Goal: Task Accomplishment & Management: Use online tool/utility

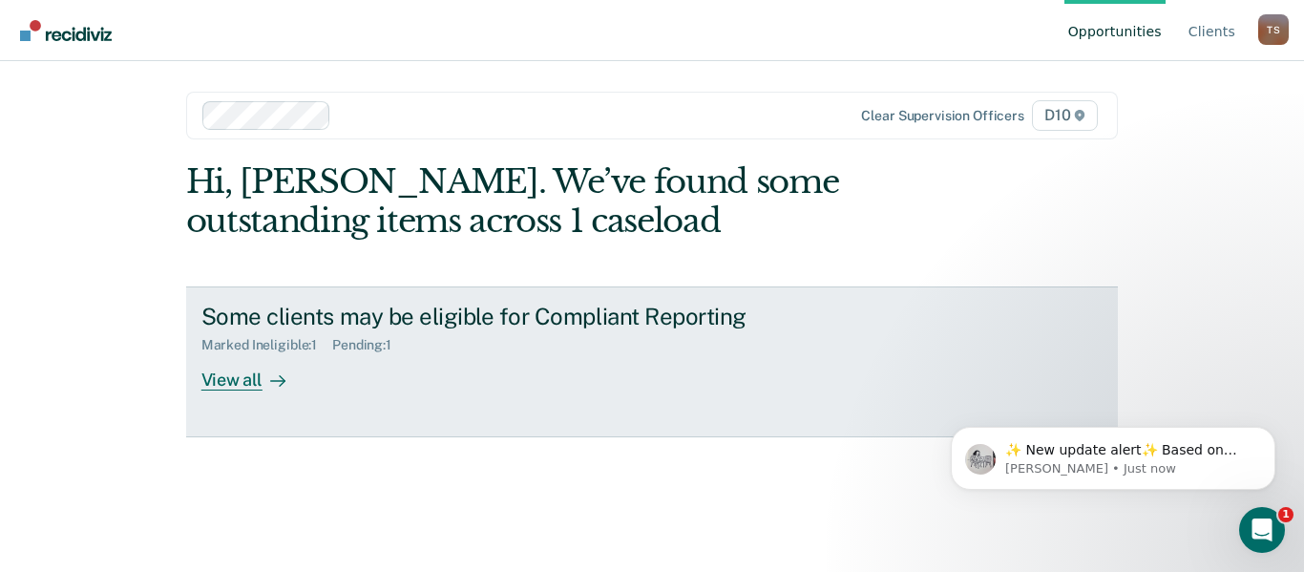
click at [240, 381] on div "View all" at bounding box center [254, 371] width 107 height 37
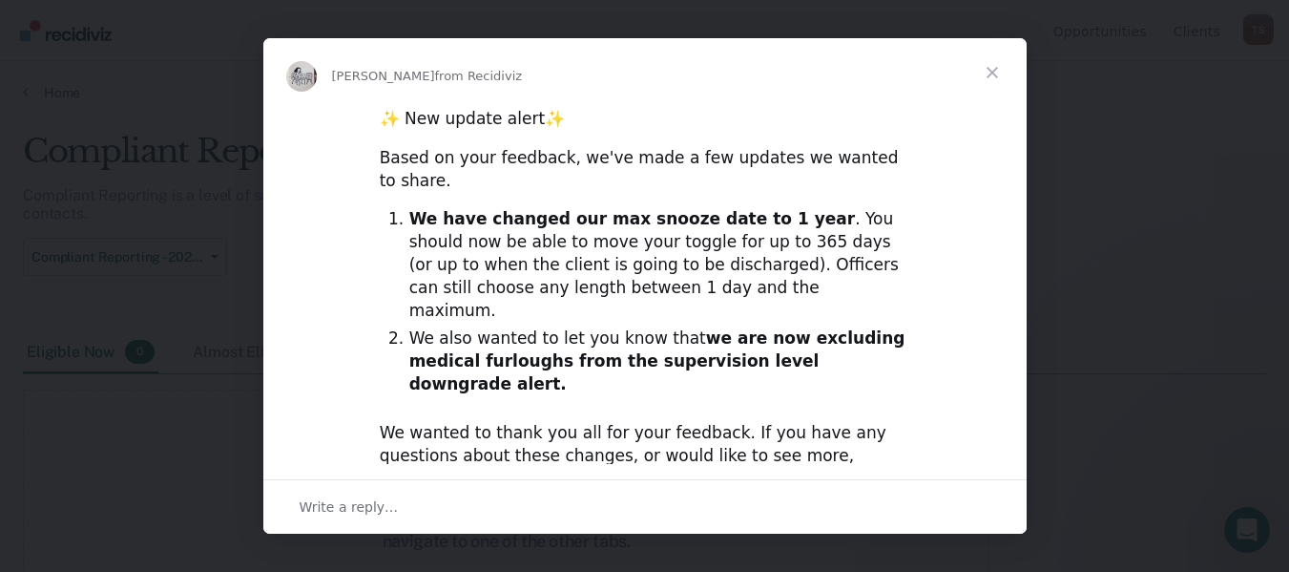
click at [994, 68] on span "Close" at bounding box center [992, 72] width 69 height 69
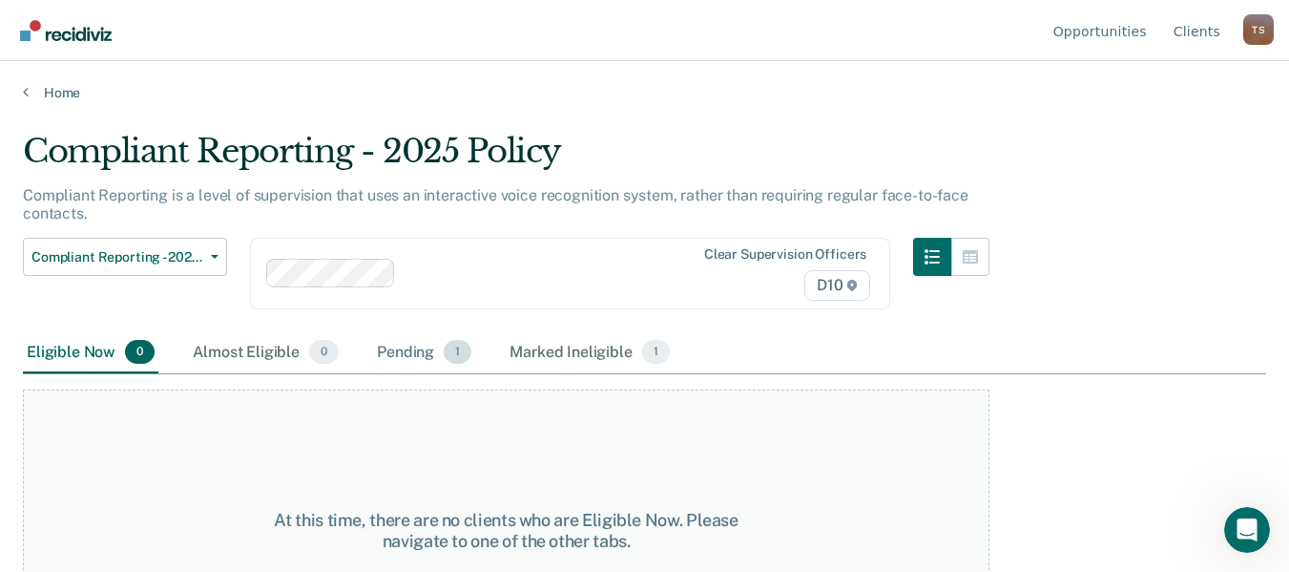
click at [415, 352] on div "Pending 1" at bounding box center [424, 353] width 102 height 42
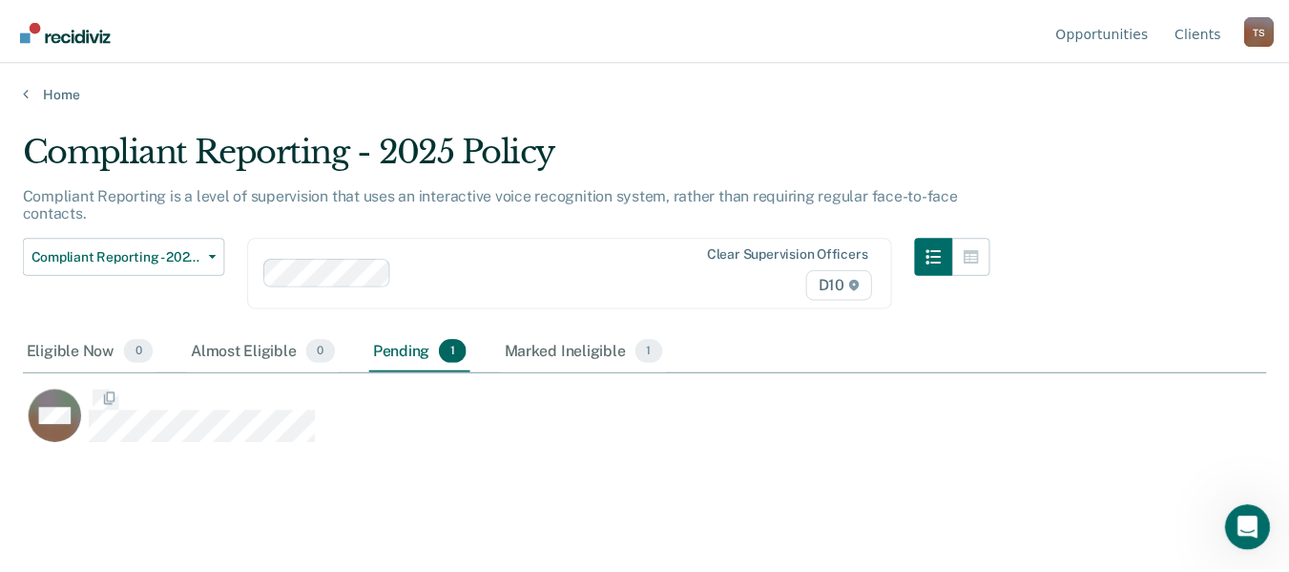
scroll to position [282, 1243]
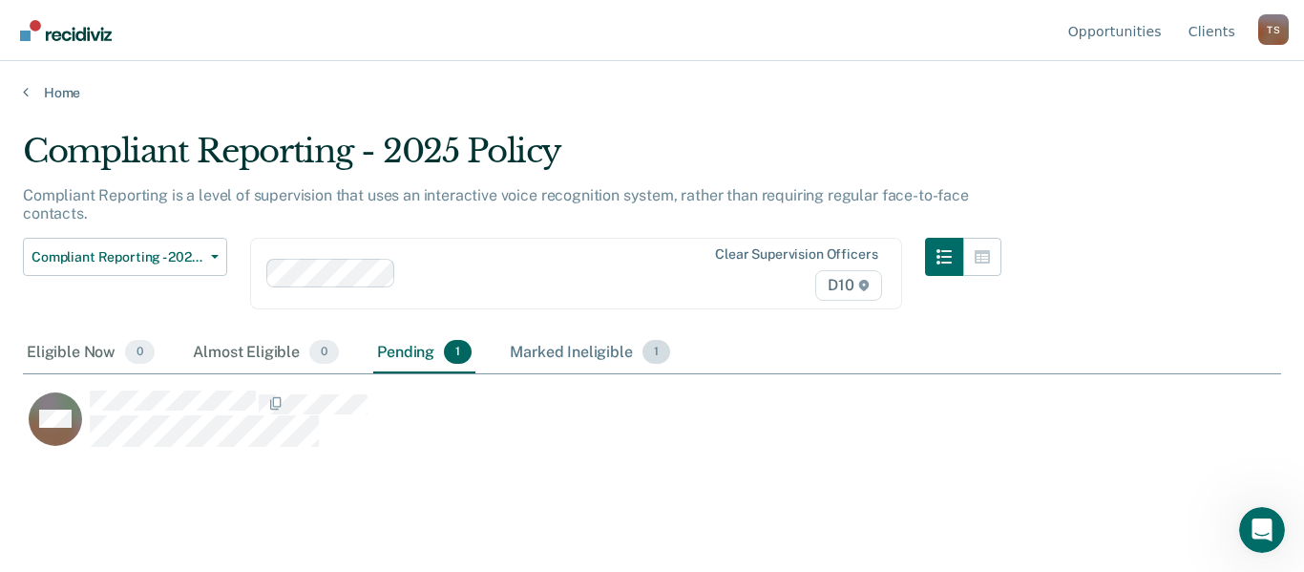
click at [574, 354] on div "Marked Ineligible 1" at bounding box center [590, 353] width 168 height 42
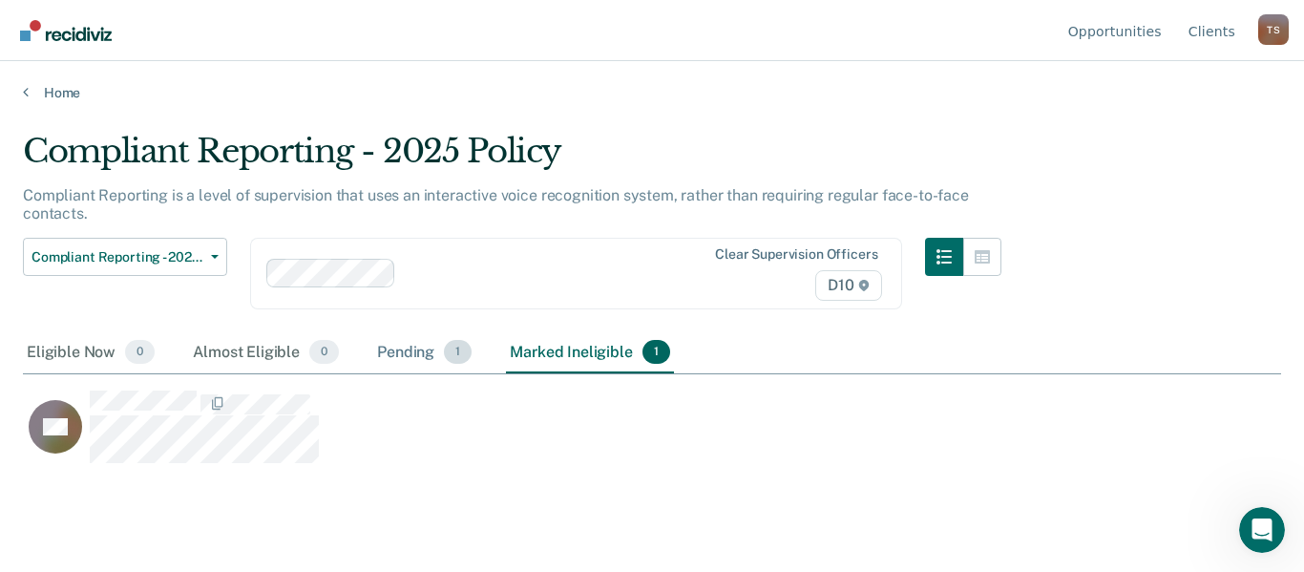
click at [420, 353] on div "Pending 1" at bounding box center [424, 353] width 102 height 42
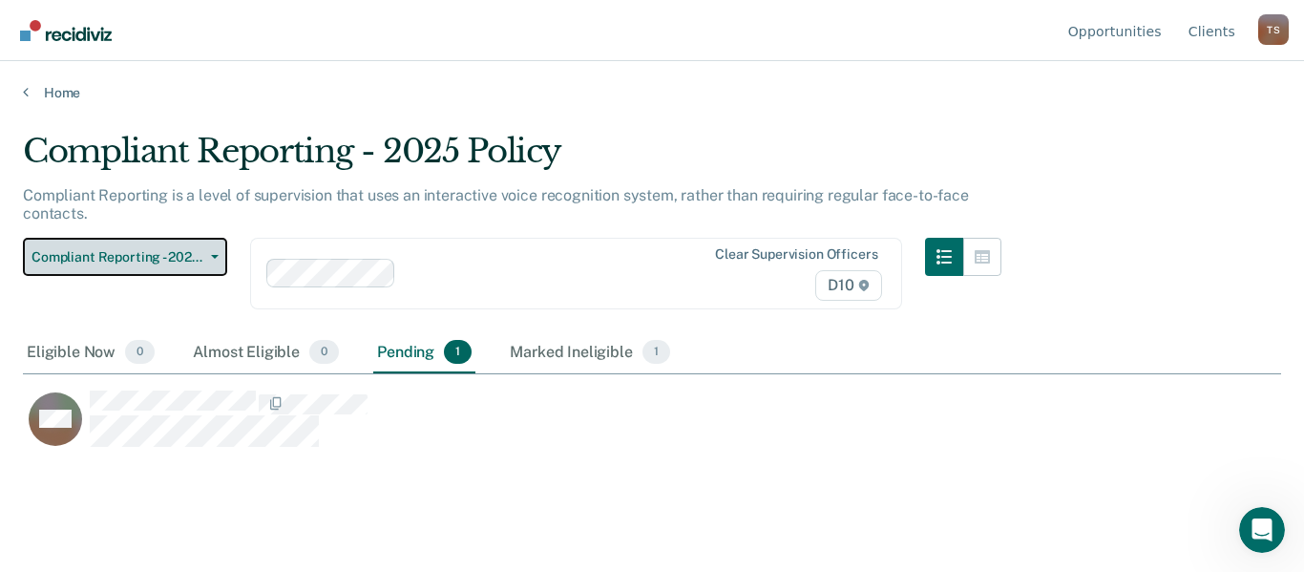
click at [214, 257] on icon "button" at bounding box center [215, 257] width 8 height 4
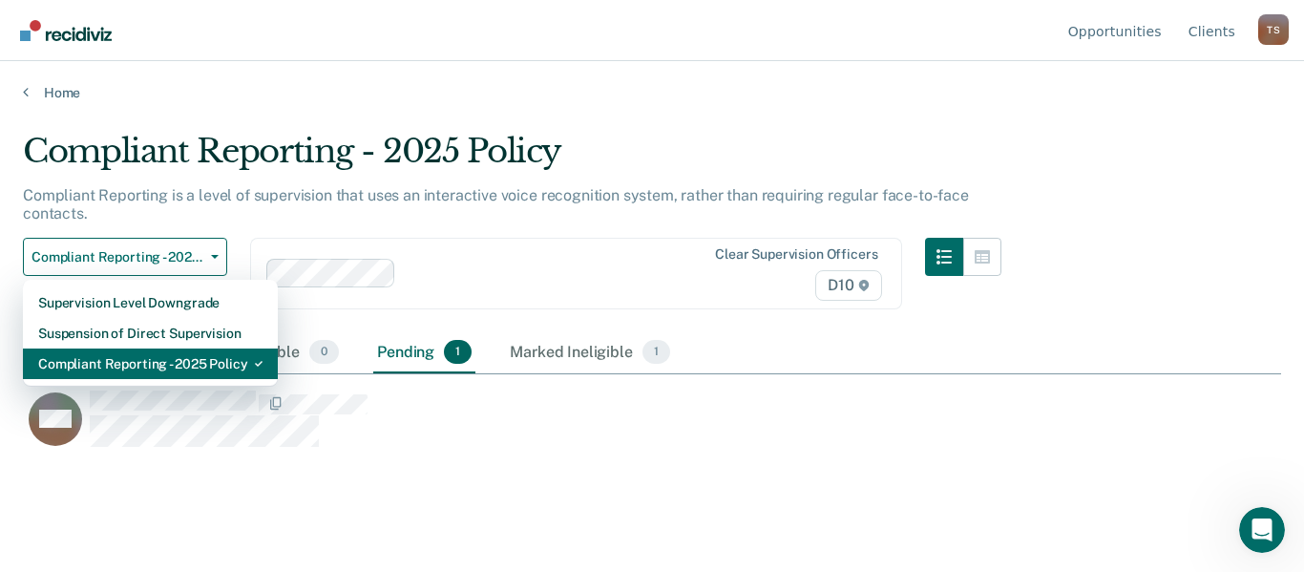
click at [229, 362] on div "Compliant Reporting - 2025 Policy" at bounding box center [150, 363] width 224 height 31
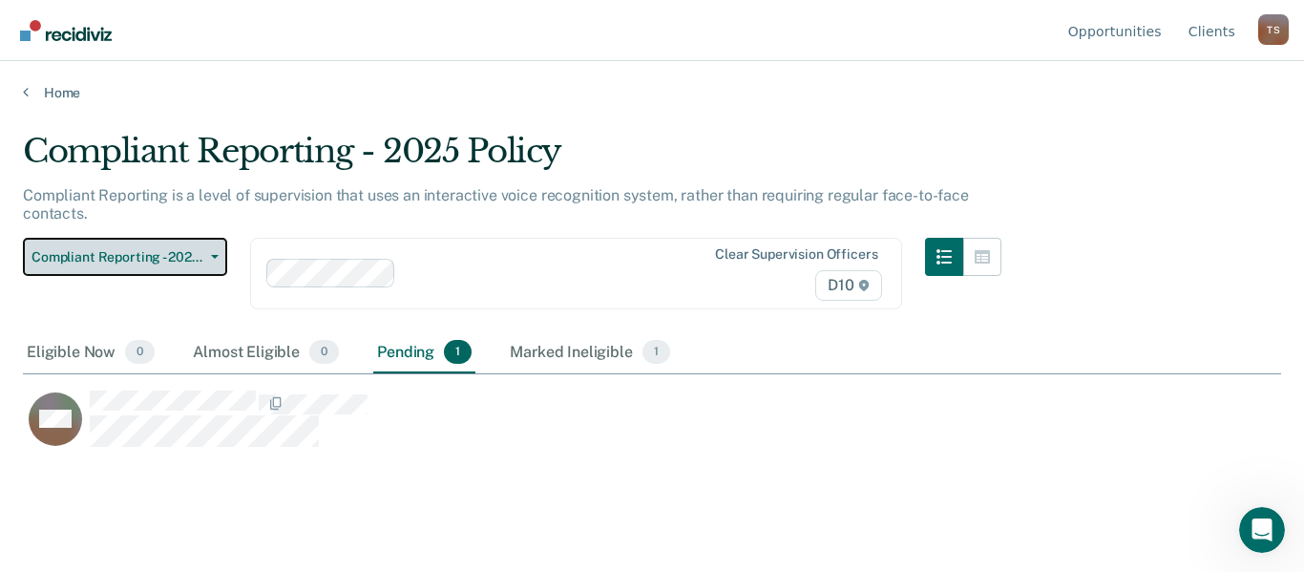
click at [23, 238] on button "Compliant Reporting - 2025 Policy" at bounding box center [125, 257] width 204 height 38
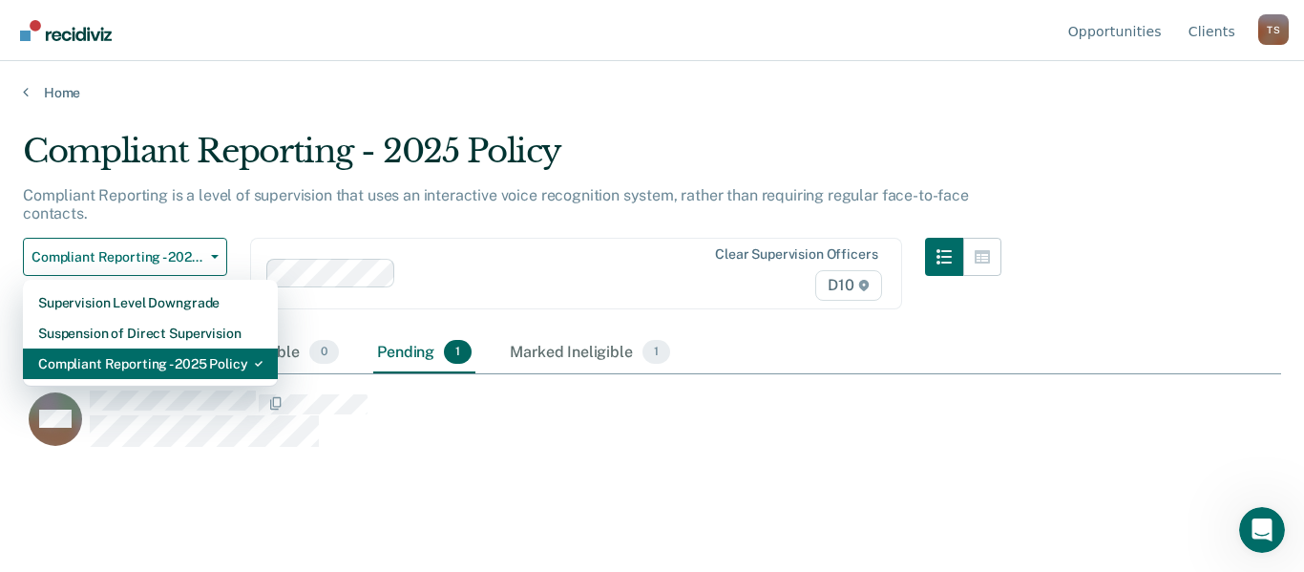
click at [206, 361] on div "Compliant Reporting - 2025 Policy" at bounding box center [150, 363] width 224 height 31
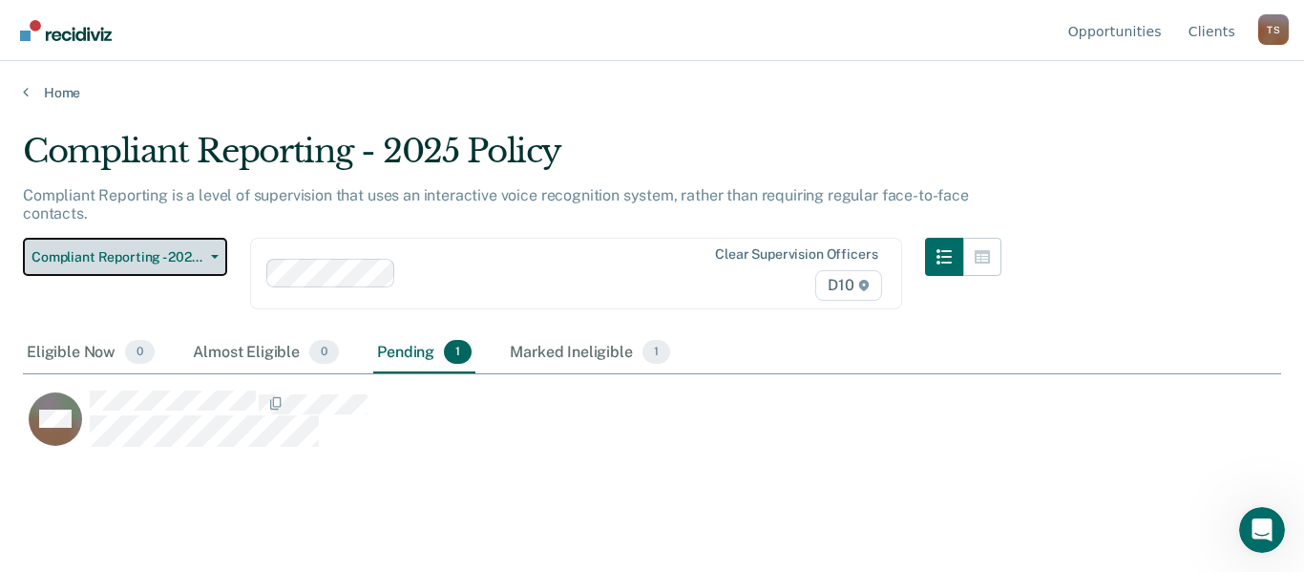
click at [154, 253] on span "Compliant Reporting - 2025 Policy" at bounding box center [117, 257] width 172 height 16
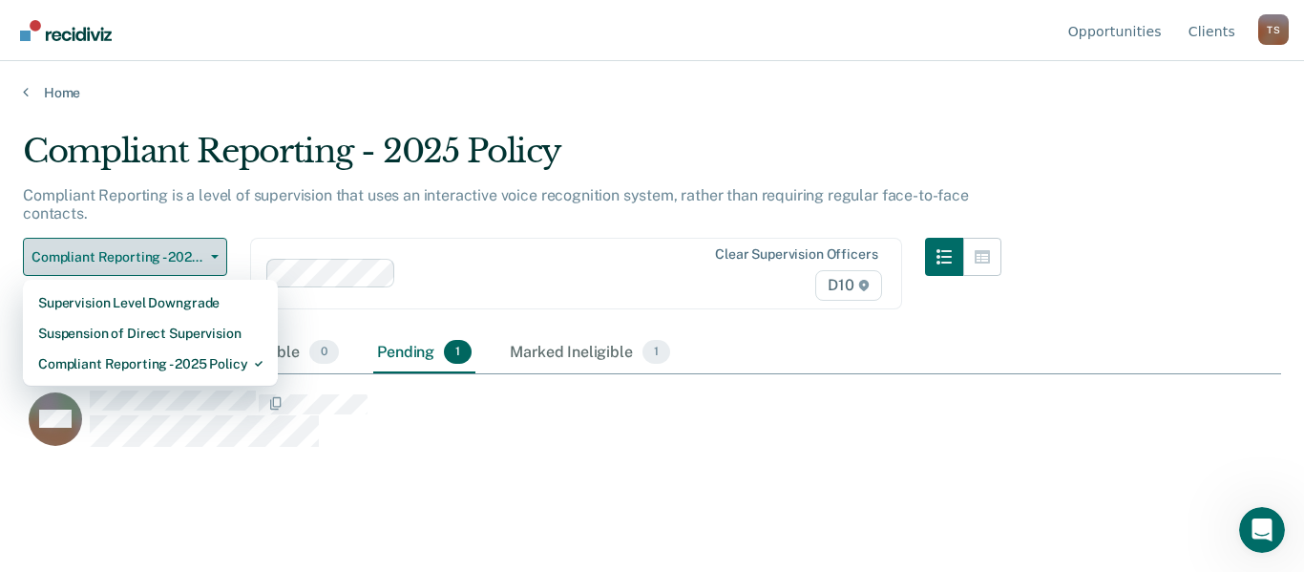
click at [154, 253] on span "Compliant Reporting - 2025 Policy" at bounding box center [117, 257] width 172 height 16
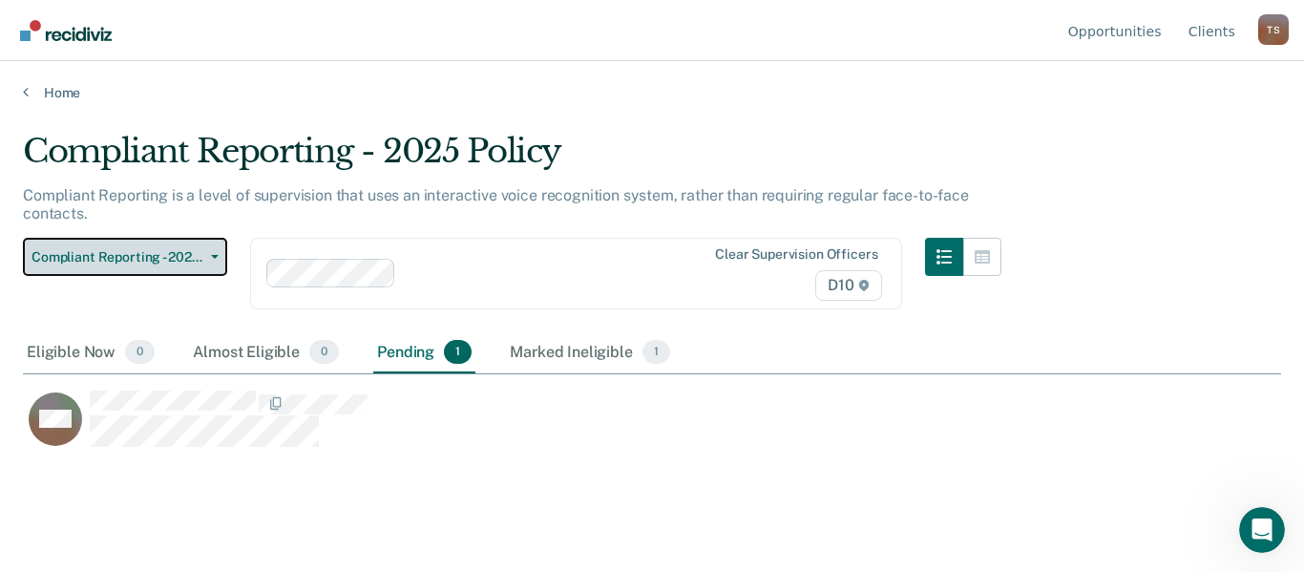
click at [154, 253] on span "Compliant Reporting - 2025 Policy" at bounding box center [117, 257] width 172 height 16
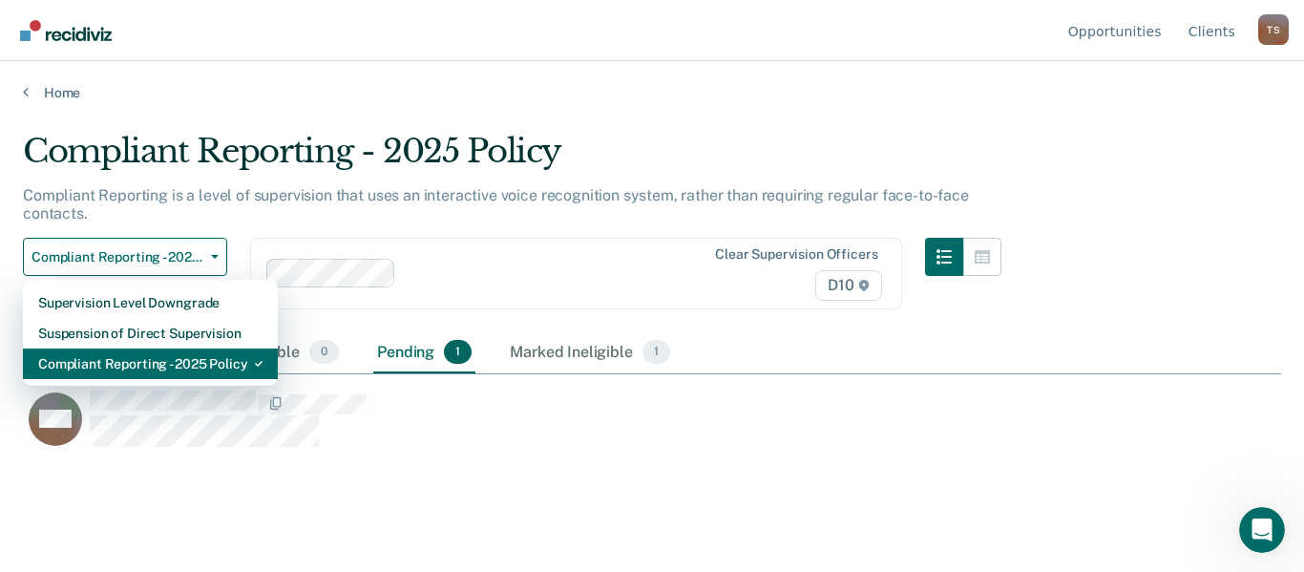
click at [245, 363] on div "Compliant Reporting - 2025 Policy" at bounding box center [150, 363] width 224 height 31
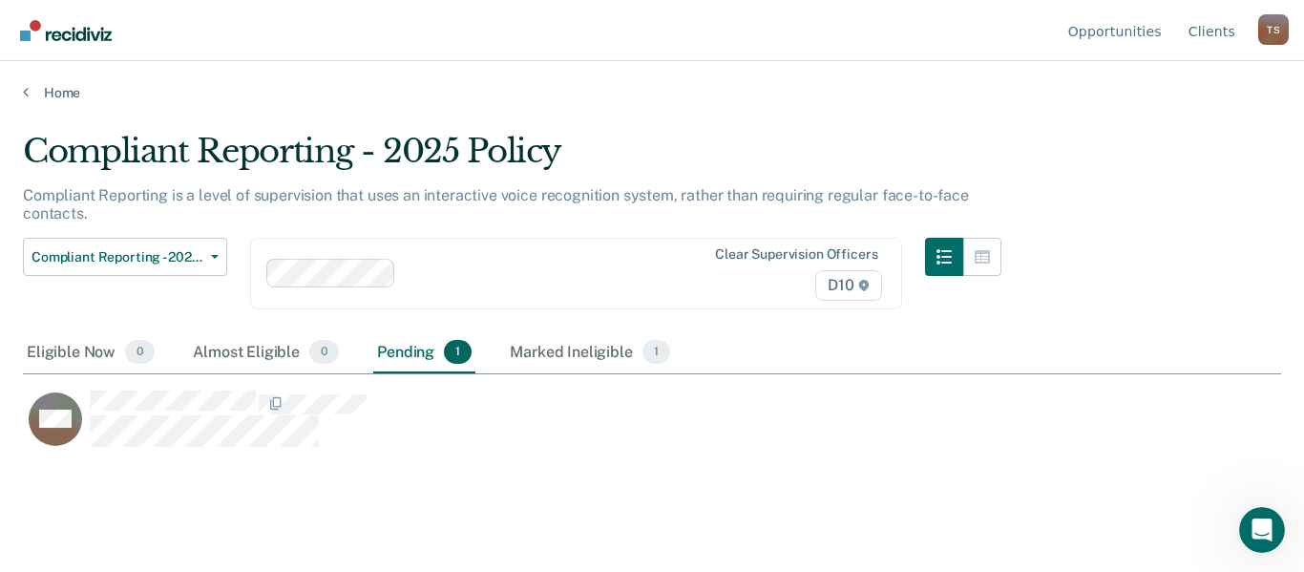
click at [1183, 281] on div "Compliant Reporting - 2025 Policy Compliant Reporting is a level of supervision…" at bounding box center [652, 280] width 1258 height 297
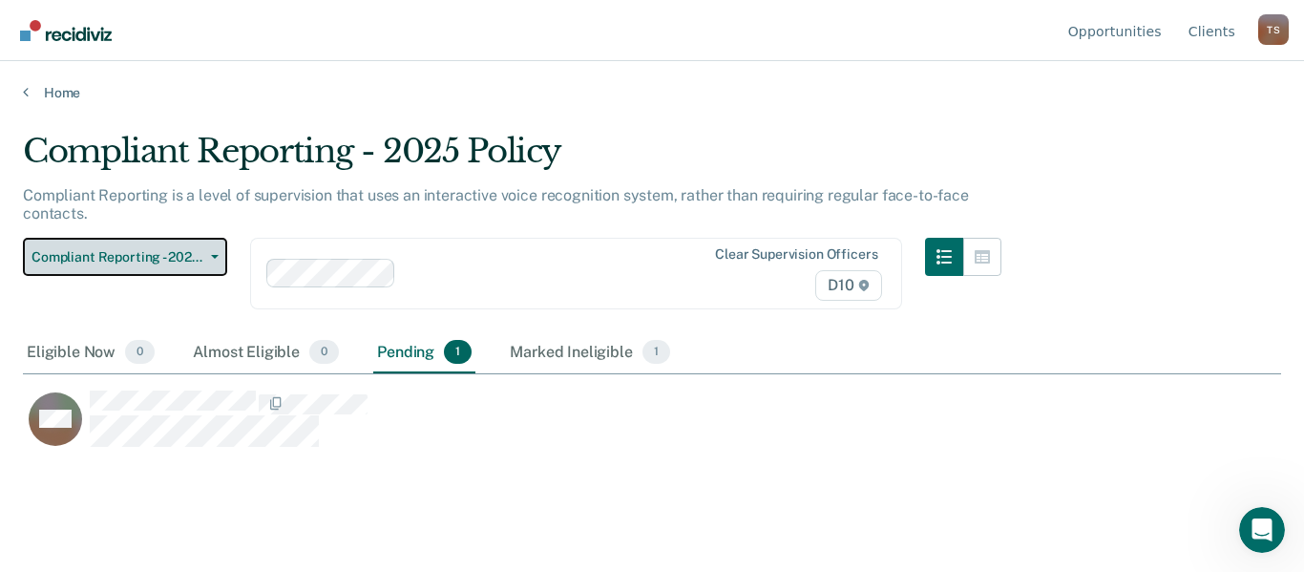
click at [209, 256] on span "button" at bounding box center [210, 257] width 15 height 4
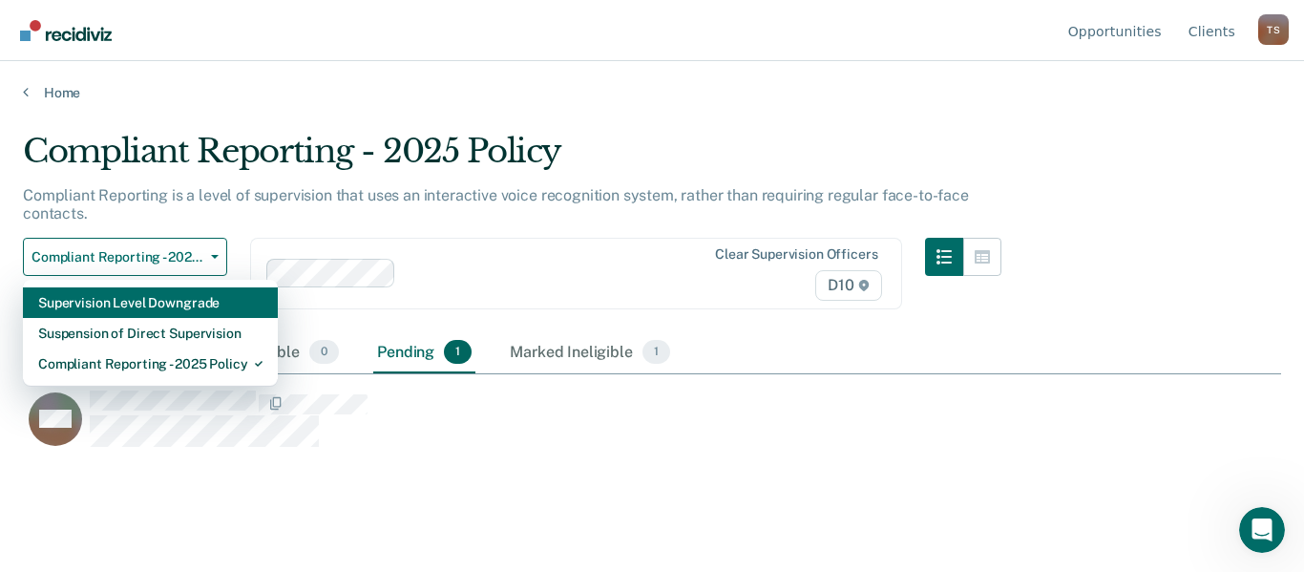
click at [214, 303] on div "Supervision Level Downgrade" at bounding box center [150, 302] width 224 height 31
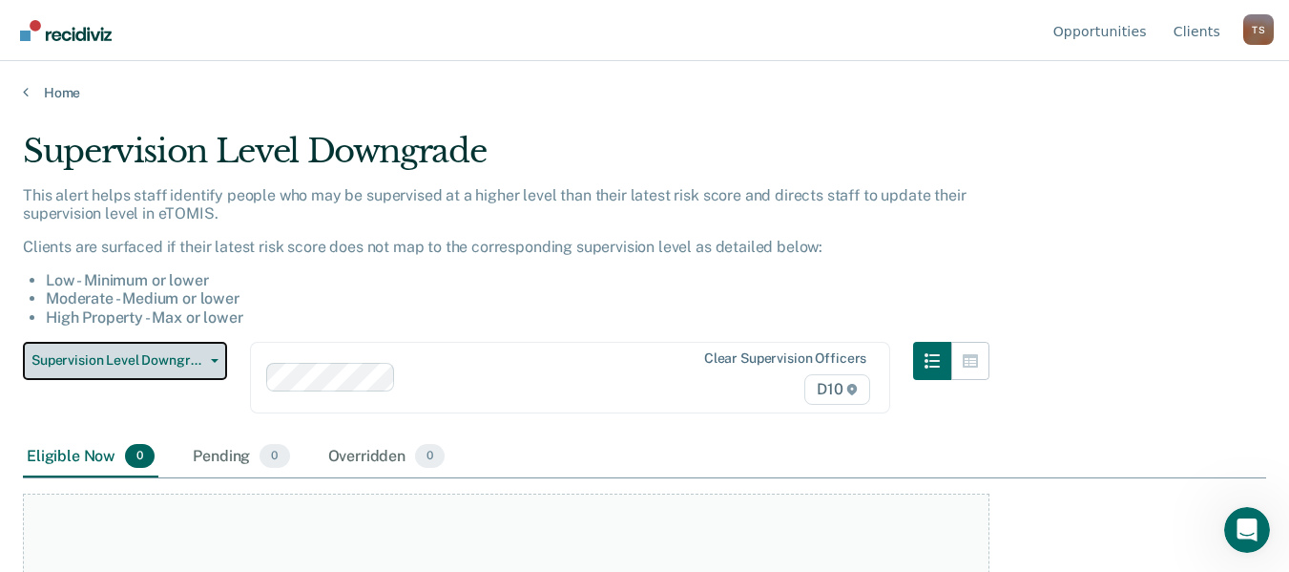
click at [208, 366] on button "Supervision Level Downgrade" at bounding box center [125, 361] width 204 height 38
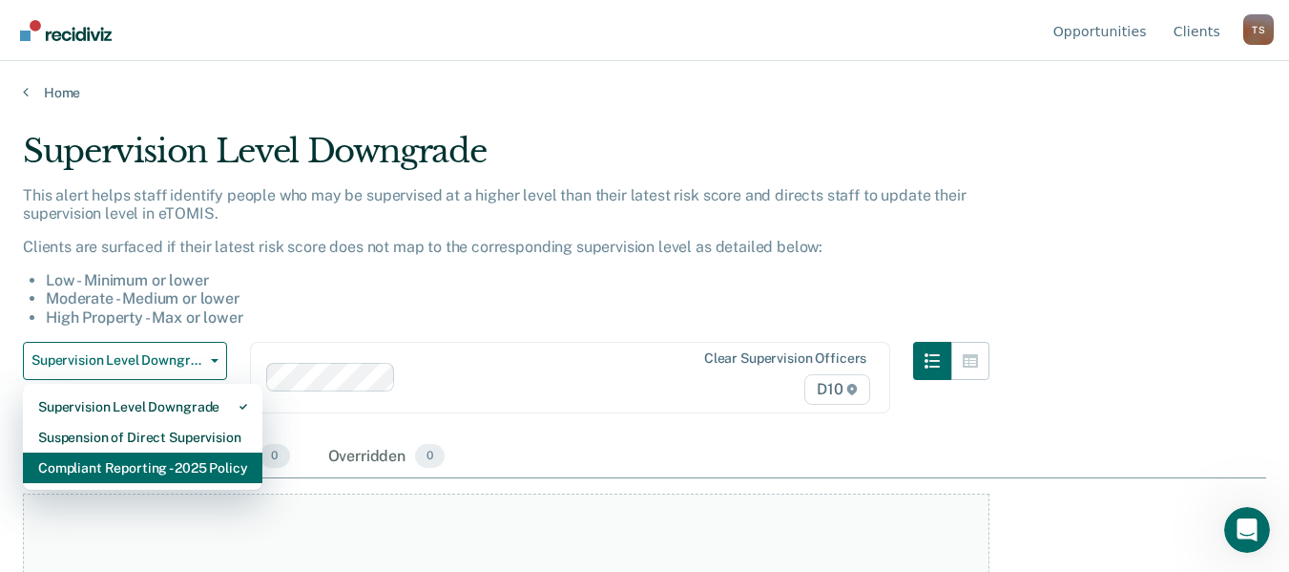
click at [206, 469] on div "Compliant Reporting - 2025 Policy" at bounding box center [142, 467] width 209 height 31
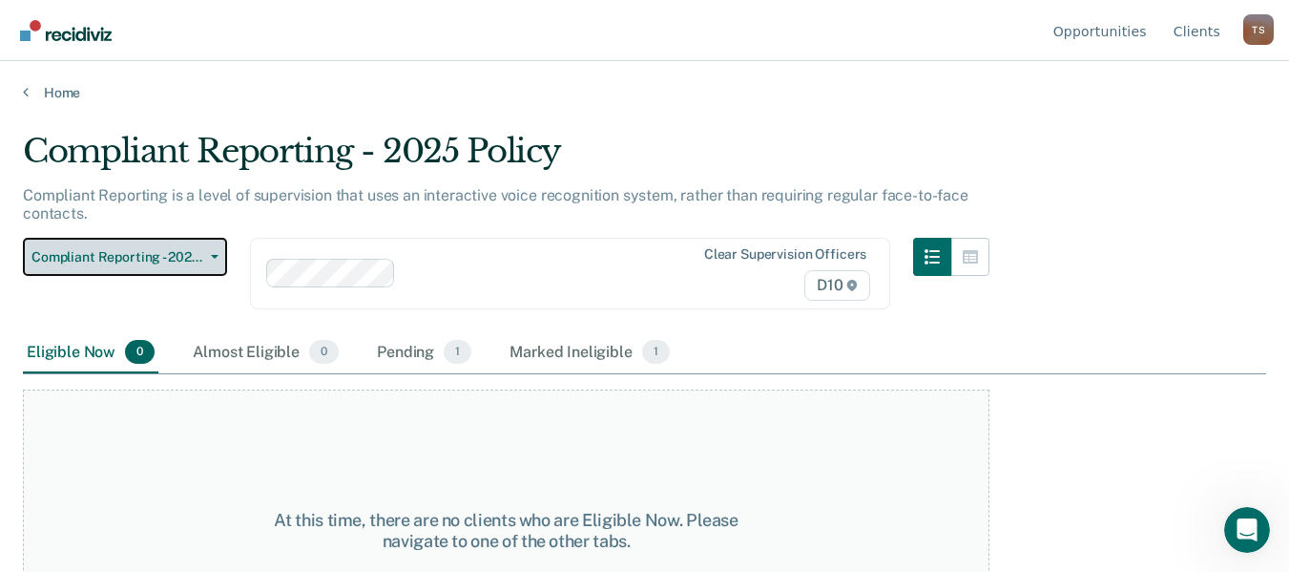
click at [215, 257] on icon "button" at bounding box center [215, 257] width 8 height 4
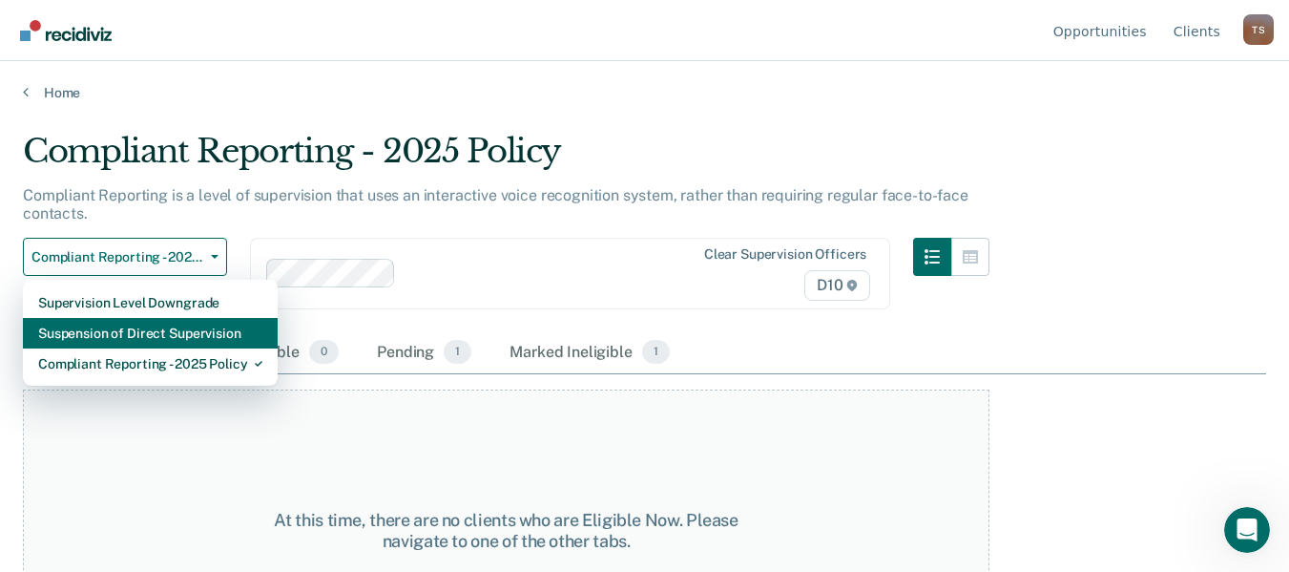
click at [214, 320] on div "Suspension of Direct Supervision" at bounding box center [150, 333] width 224 height 31
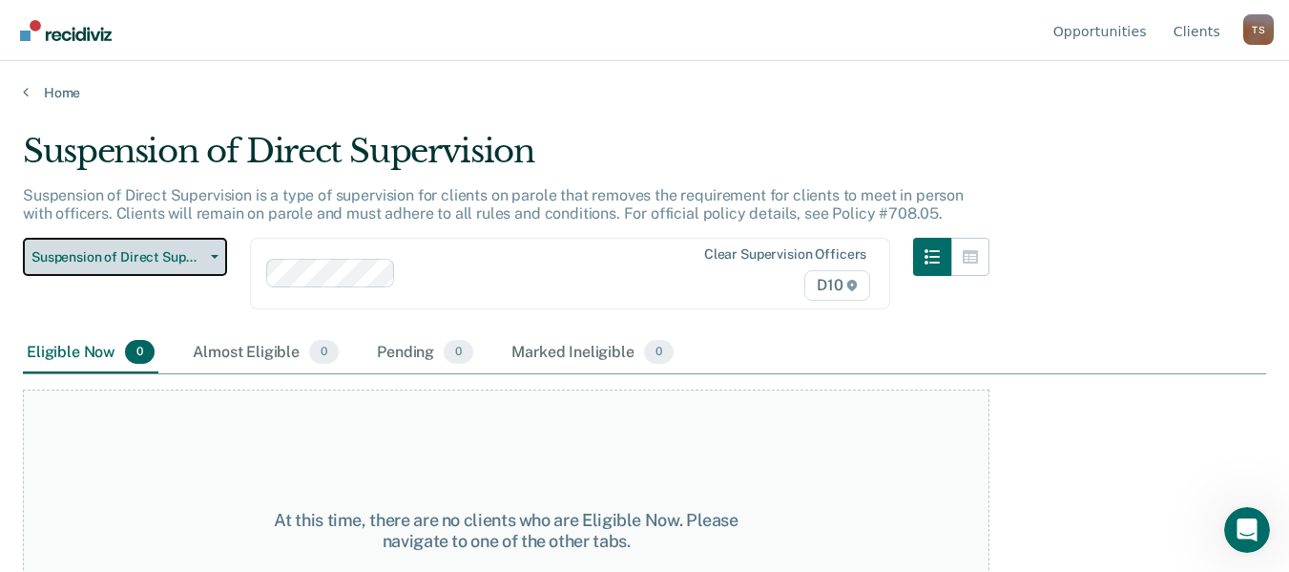
click at [216, 259] on button "Suspension of Direct Supervision" at bounding box center [125, 257] width 204 height 38
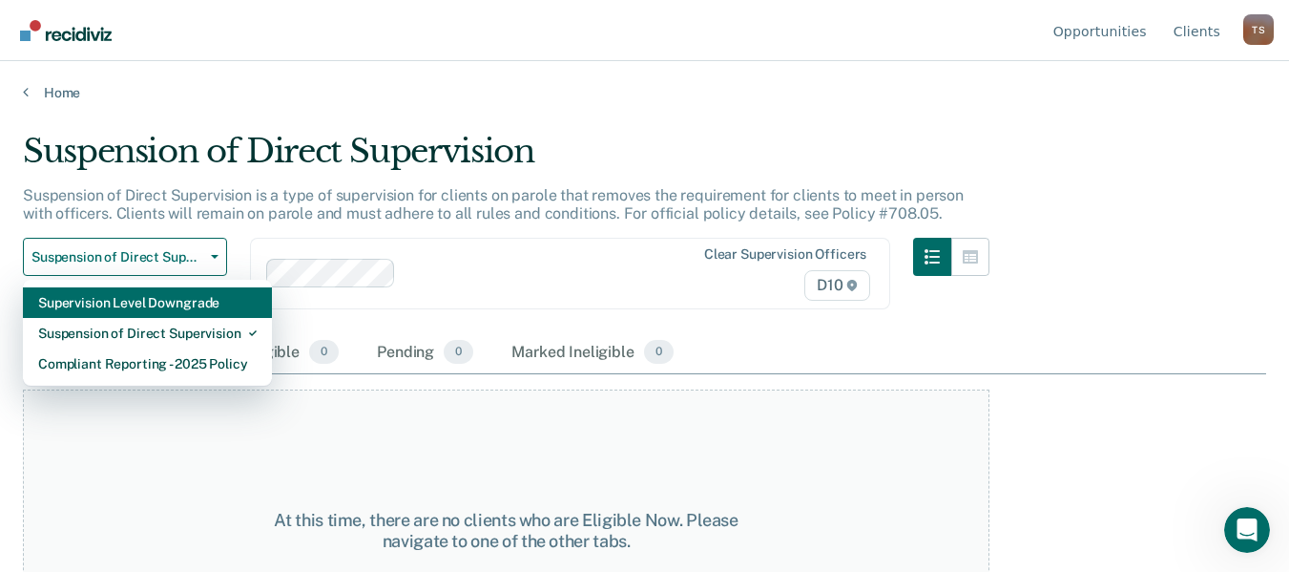
click at [214, 300] on div "Supervision Level Downgrade" at bounding box center [147, 302] width 219 height 31
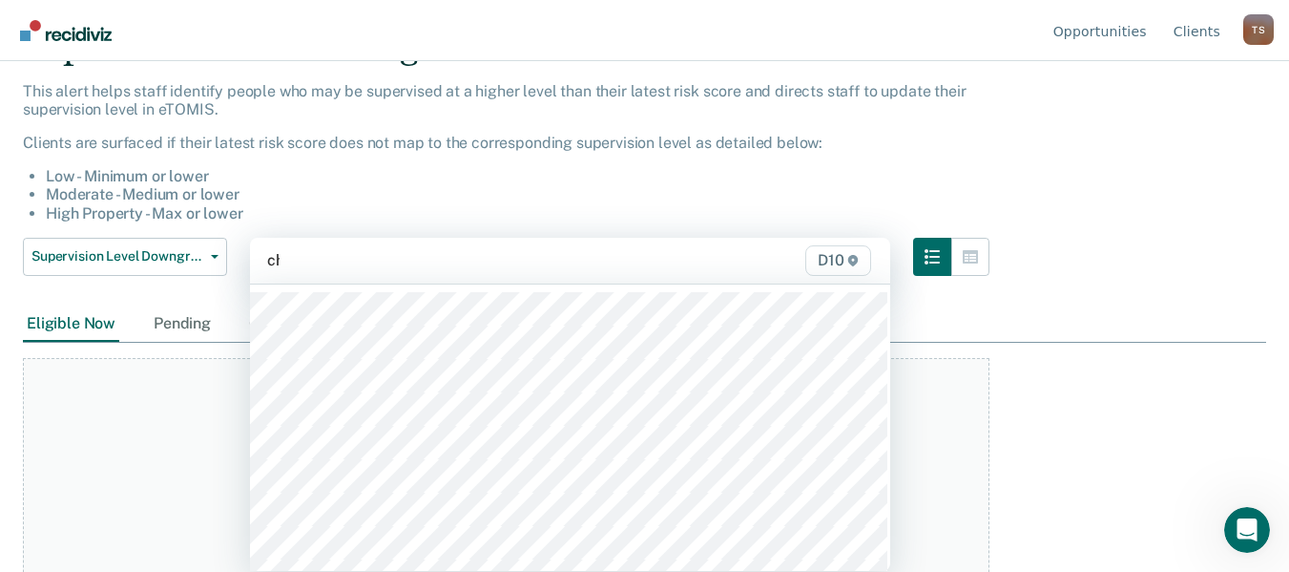
scroll to position [105, 0]
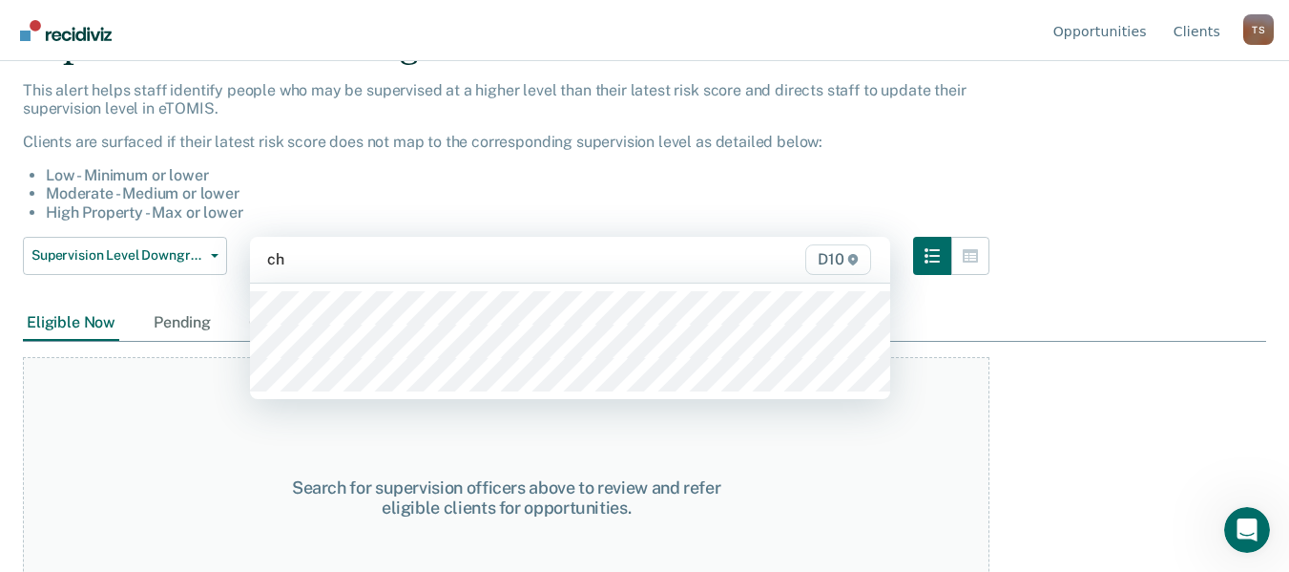
type input "chu"
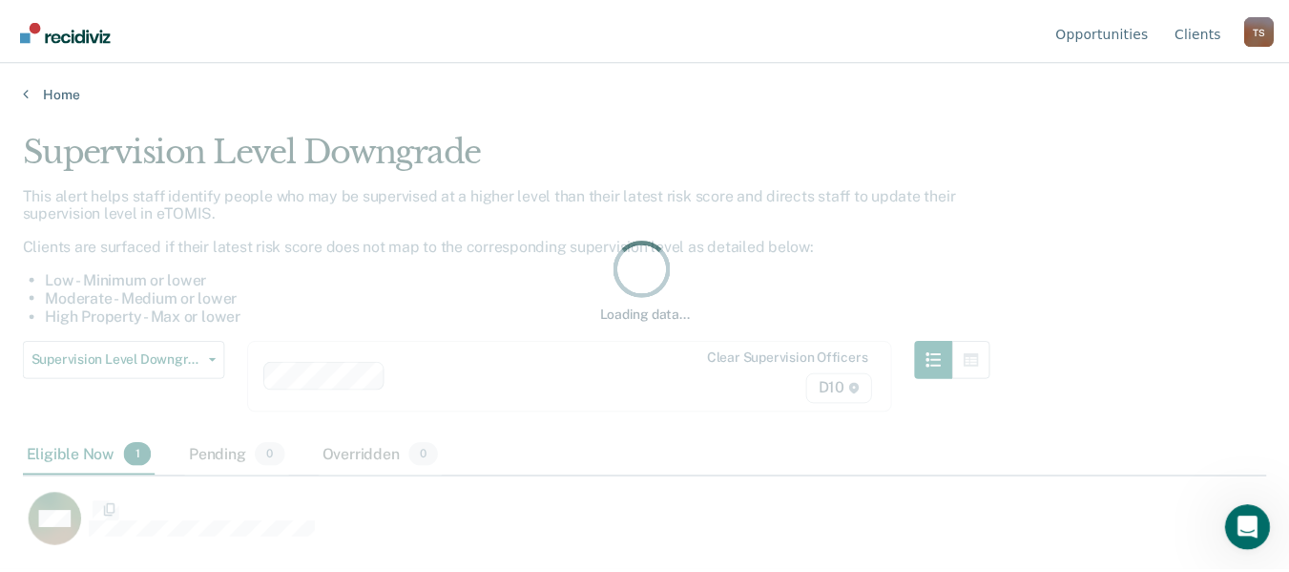
scroll to position [282, 1243]
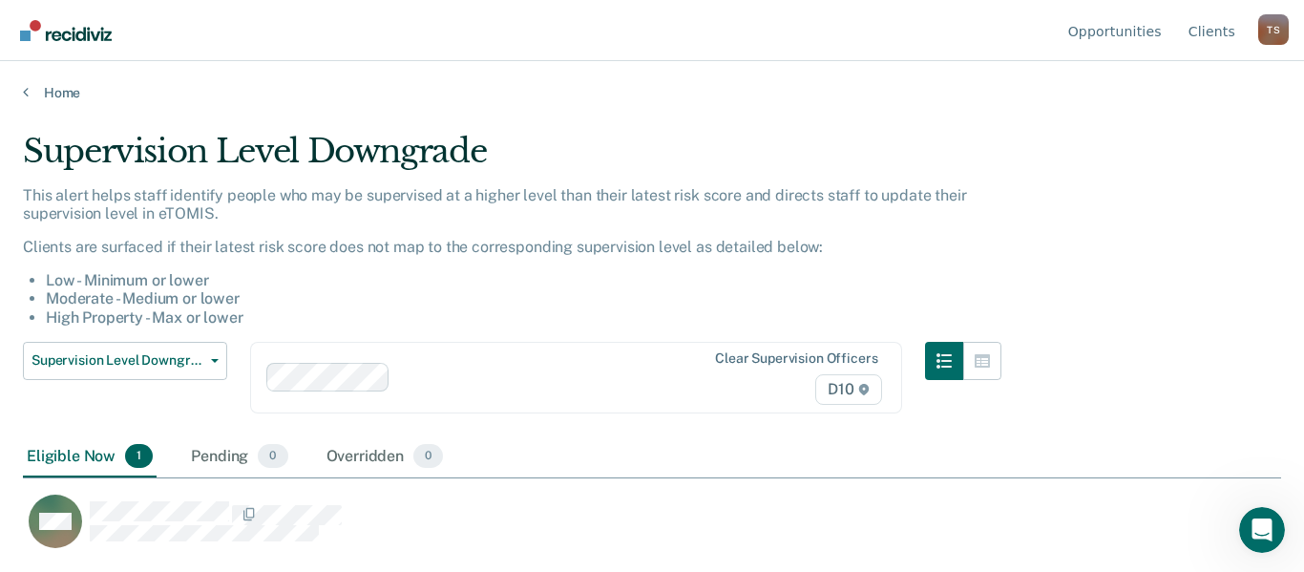
click at [1105, 272] on div "Supervision Level Downgrade This alert helps staff identify people who may be s…" at bounding box center [652, 280] width 1258 height 297
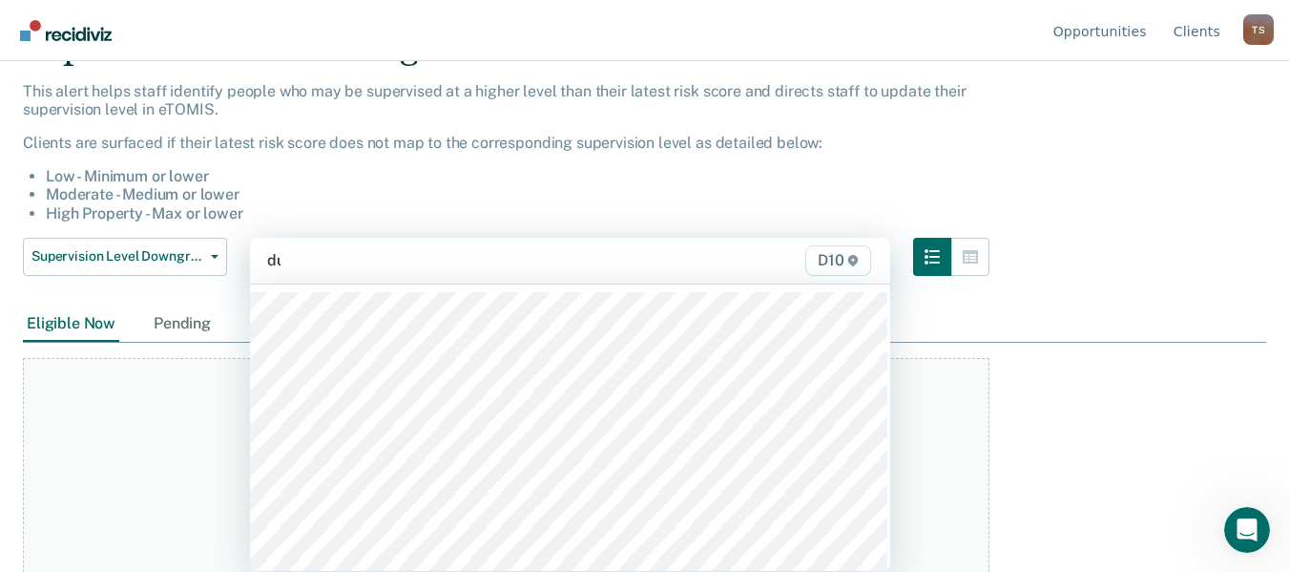
scroll to position [105, 0]
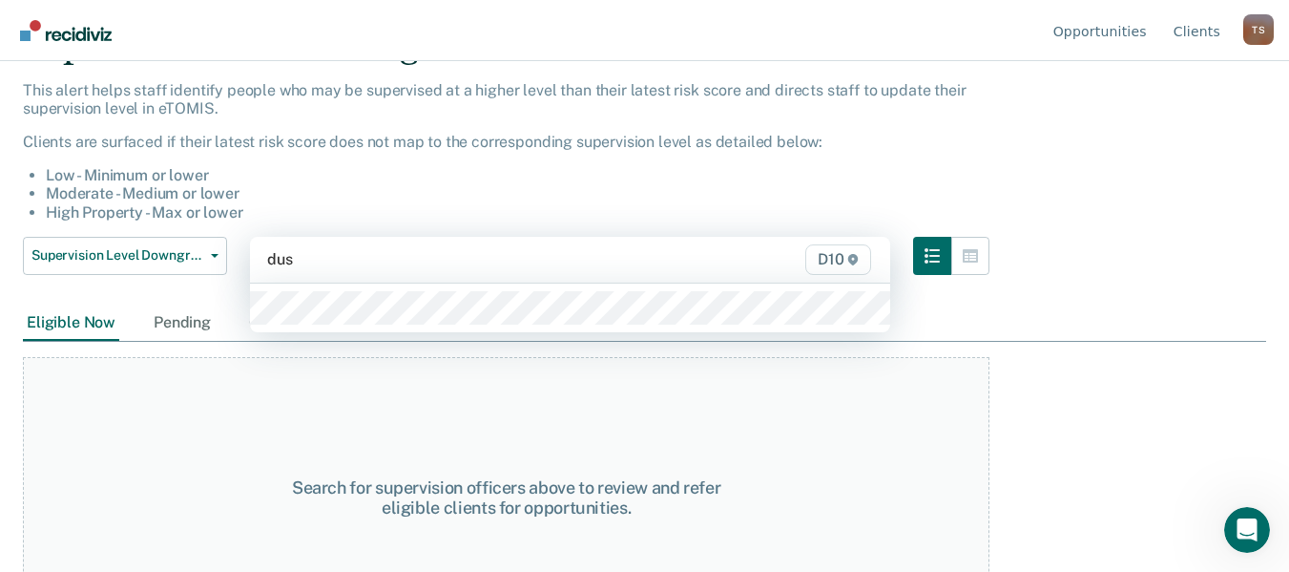
type input "dust"
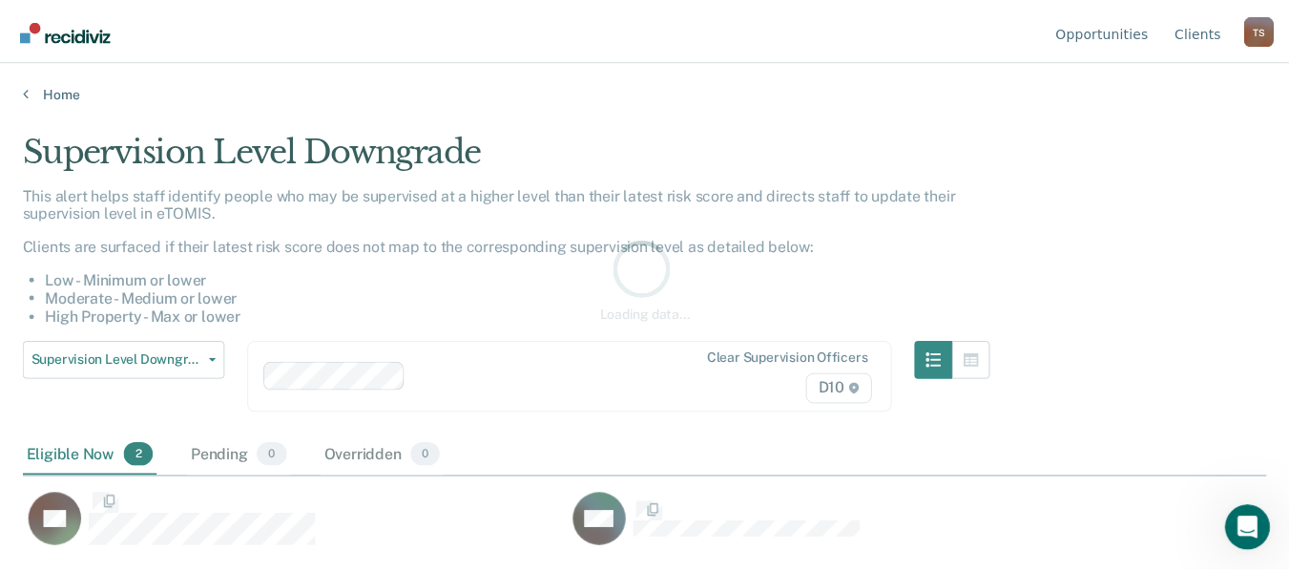
scroll to position [282, 1243]
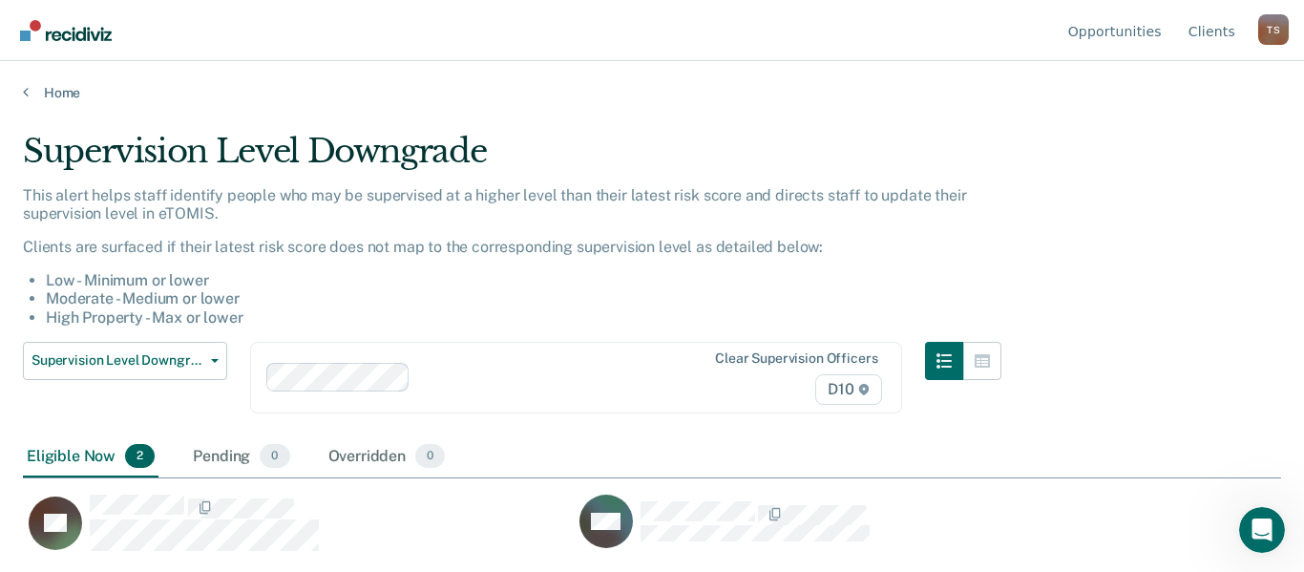
click at [1070, 226] on div "Supervision Level Downgrade This alert helps staff identify people who may be s…" at bounding box center [652, 280] width 1258 height 297
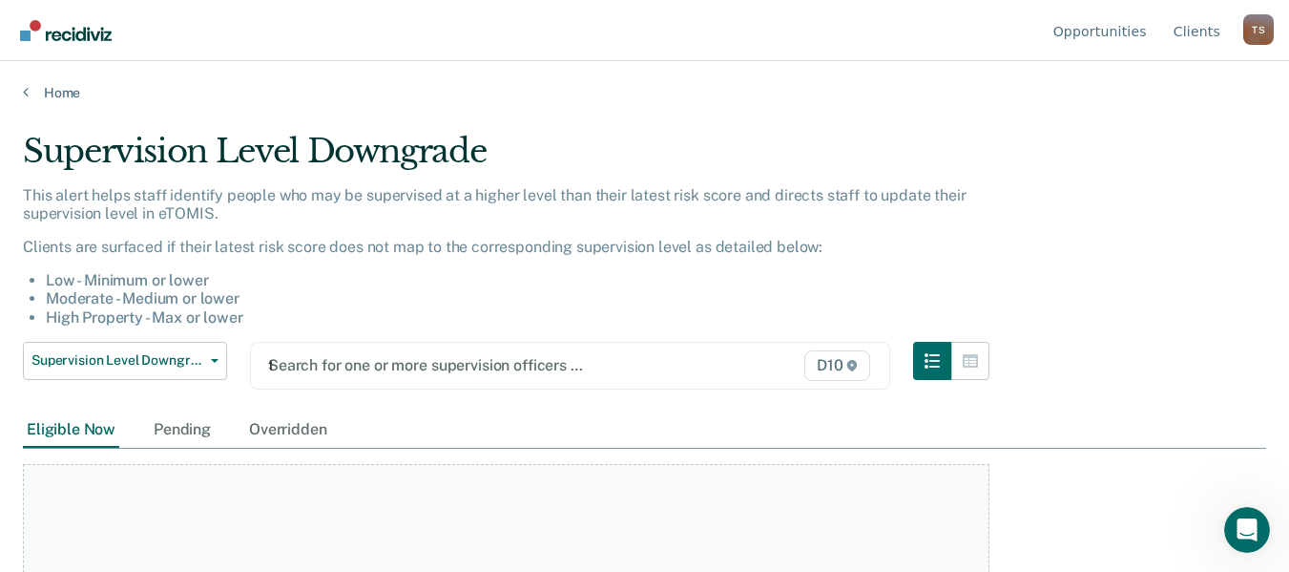
scroll to position [105, 0]
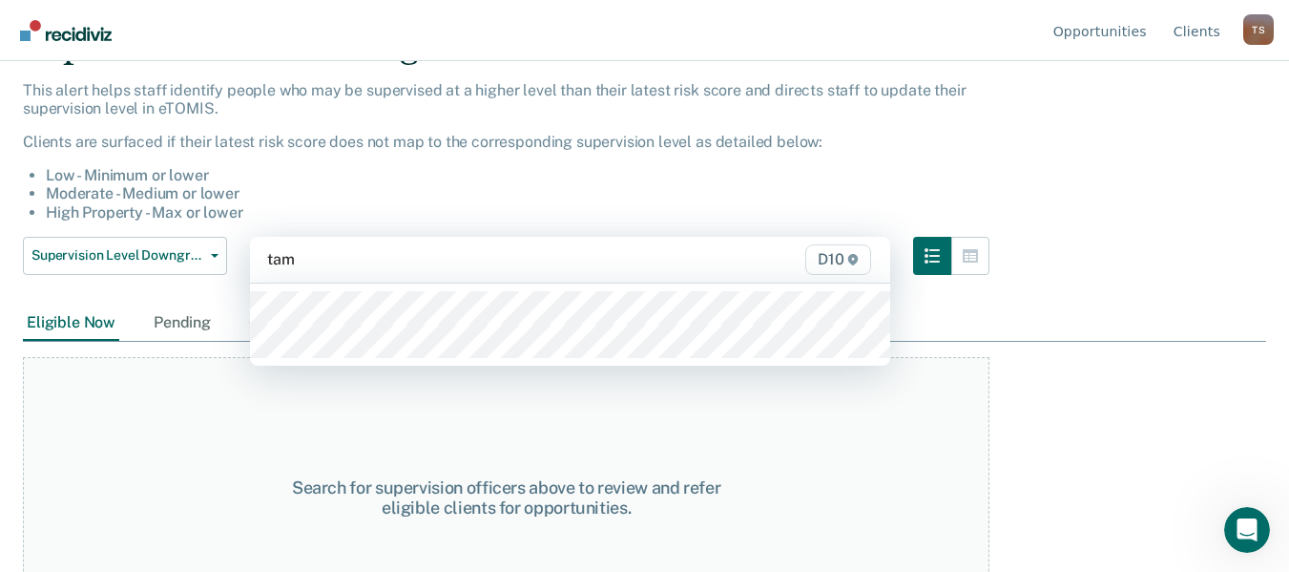
type input "tamm"
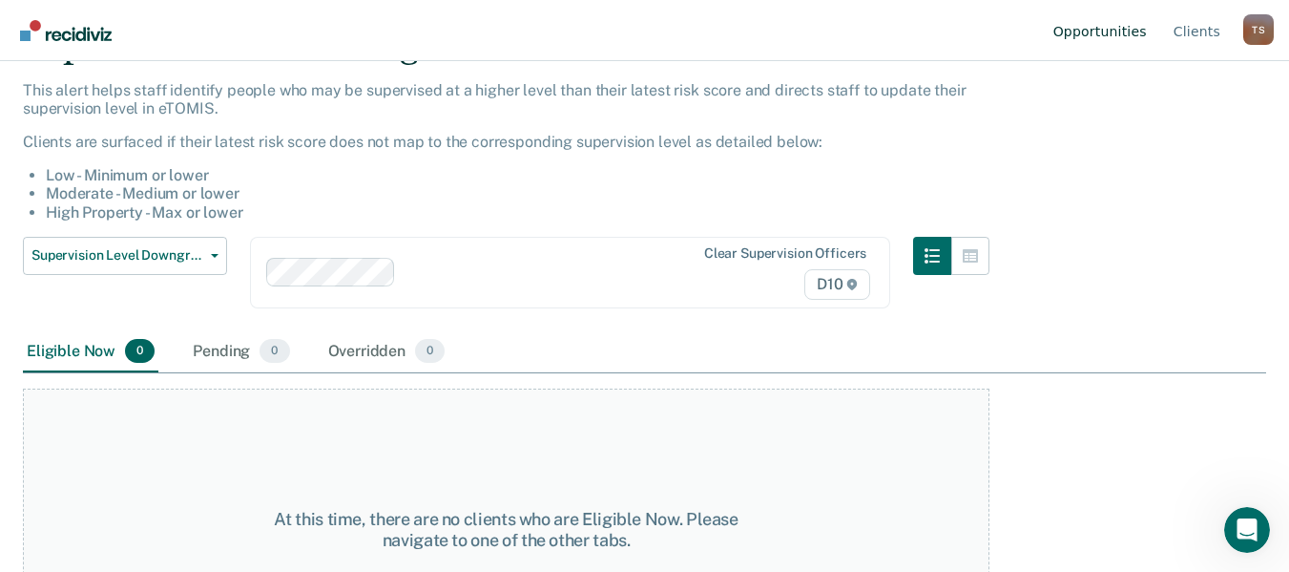
click at [1114, 33] on link "Opportunities" at bounding box center [1100, 30] width 101 height 61
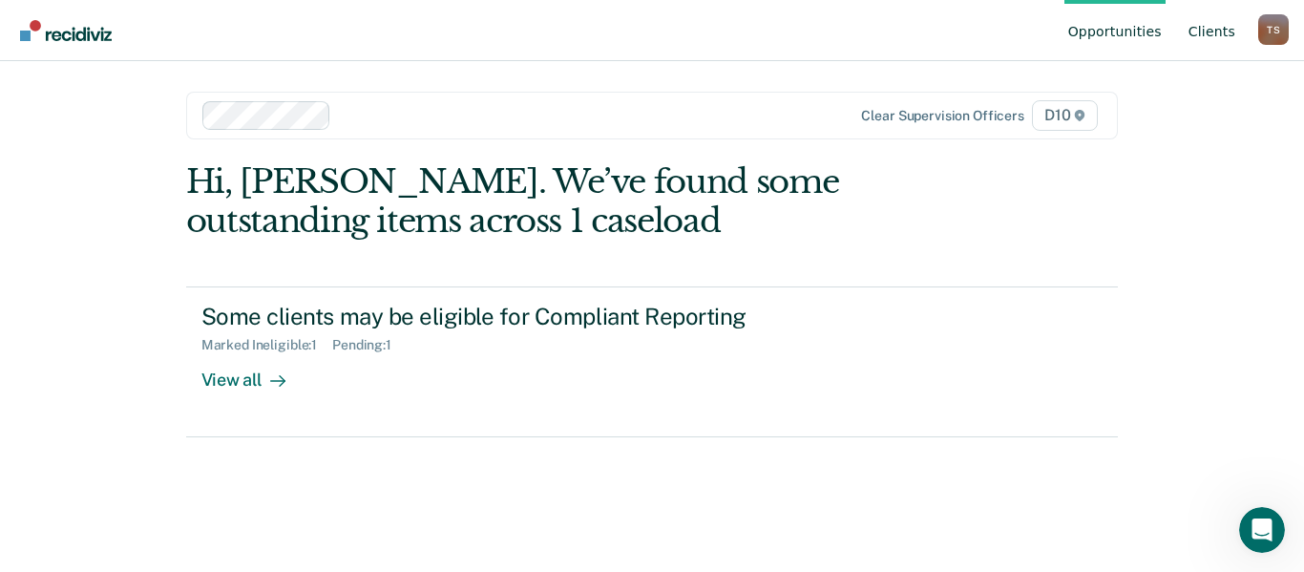
click at [1214, 32] on link "Client s" at bounding box center [1211, 30] width 54 height 61
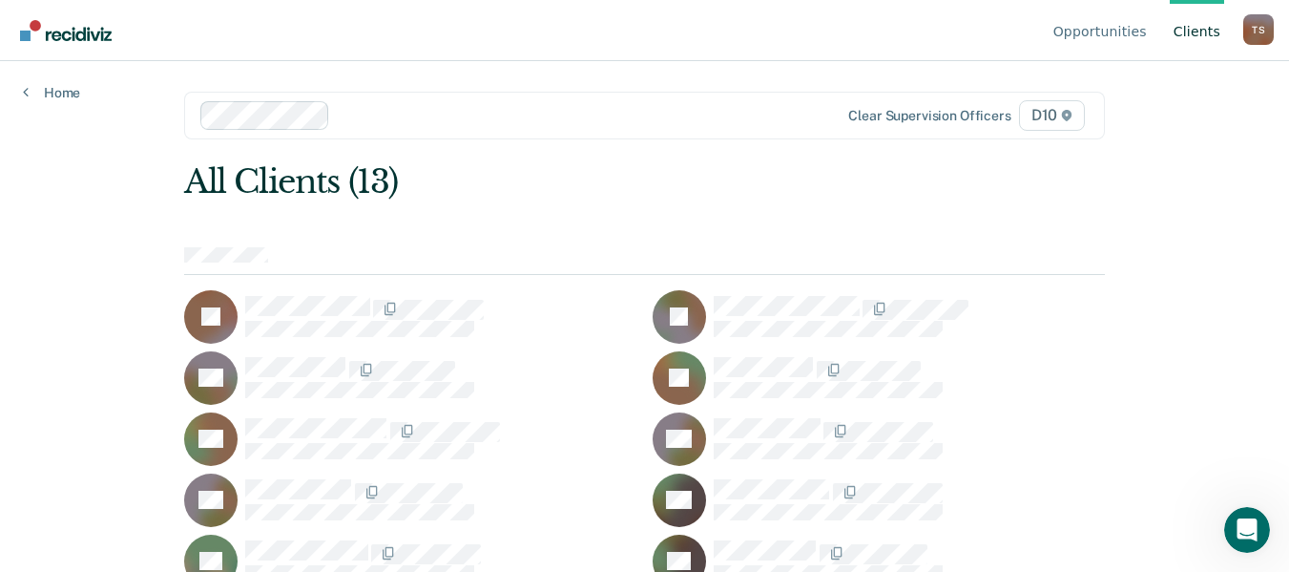
click at [717, 124] on div at bounding box center [579, 115] width 483 height 22
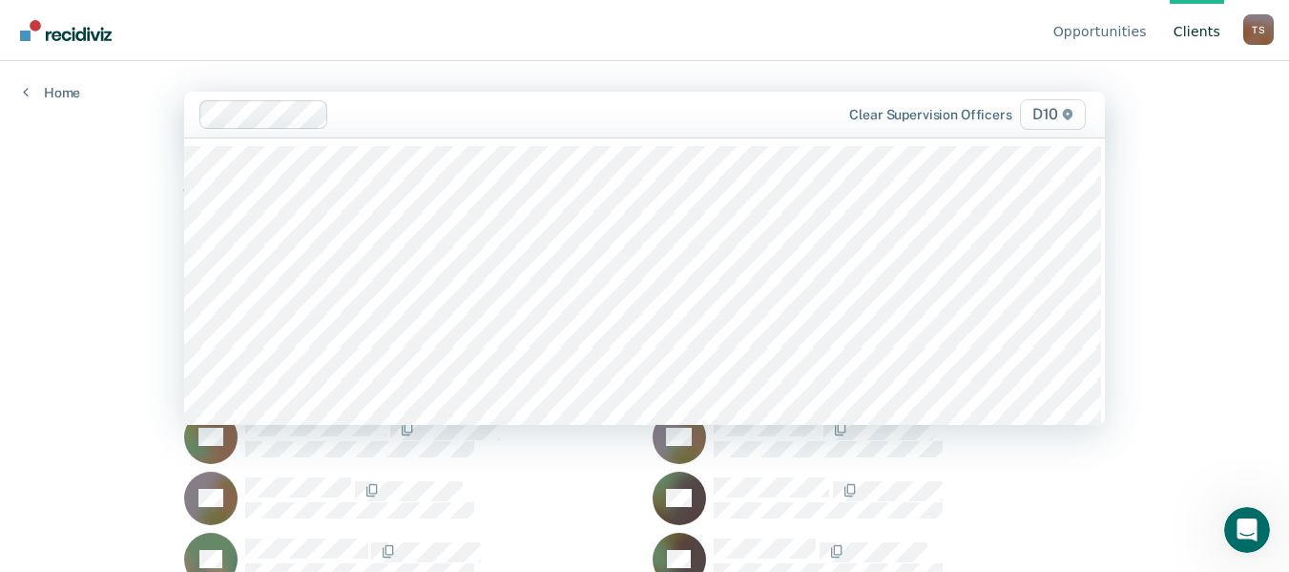
click at [58, 299] on div "Opportunities Client s Tammy L. Smith T S Profile How it works Log Out Home 62 …" at bounding box center [644, 286] width 1289 height 572
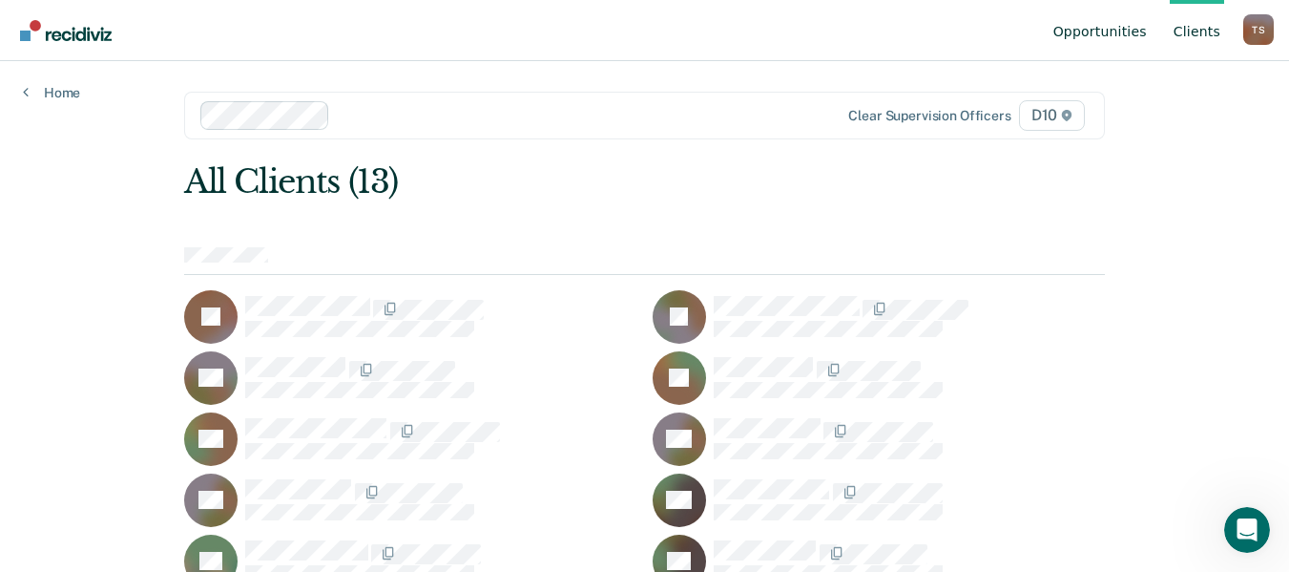
click at [1113, 35] on link "Opportunities" at bounding box center [1100, 30] width 101 height 61
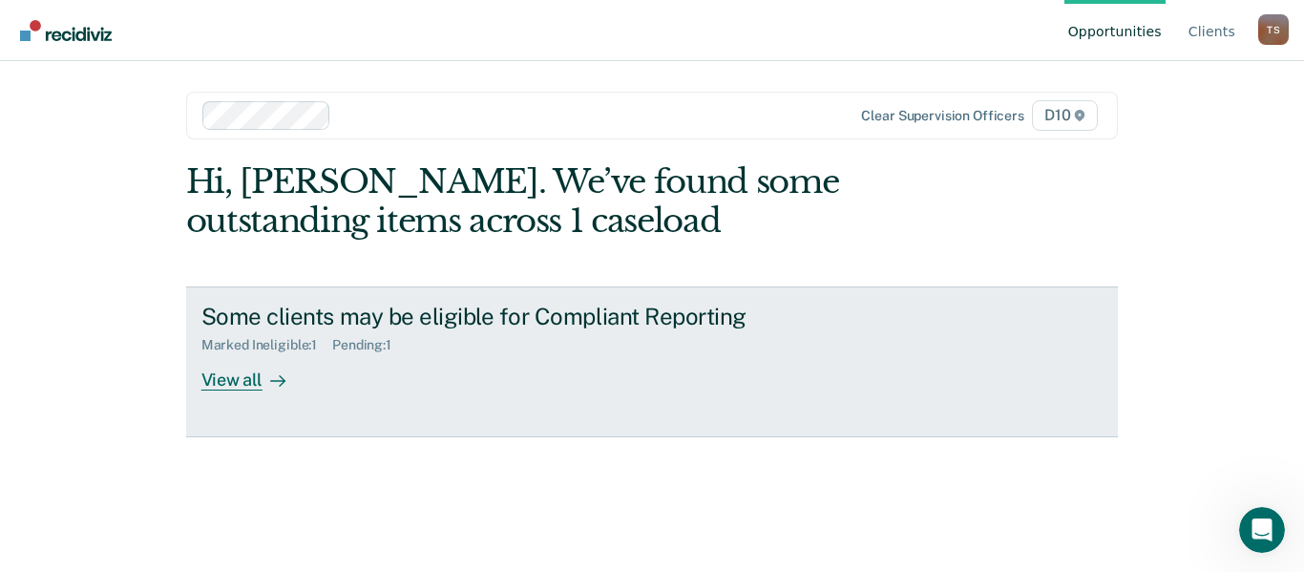
click at [221, 378] on div "View all" at bounding box center [254, 371] width 107 height 37
